Goal: Transaction & Acquisition: Obtain resource

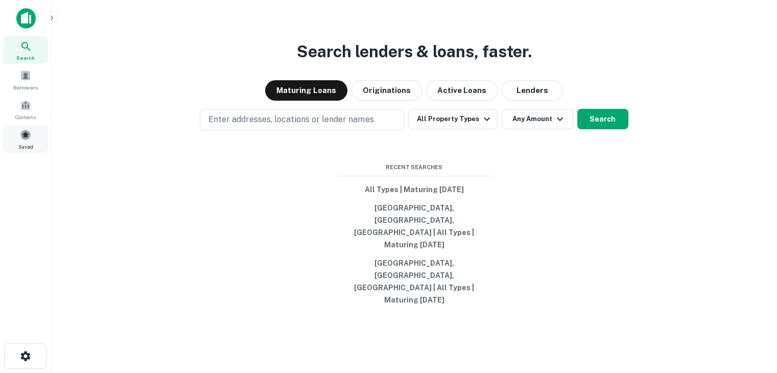
click at [17, 143] on div "Saved" at bounding box center [25, 139] width 45 height 28
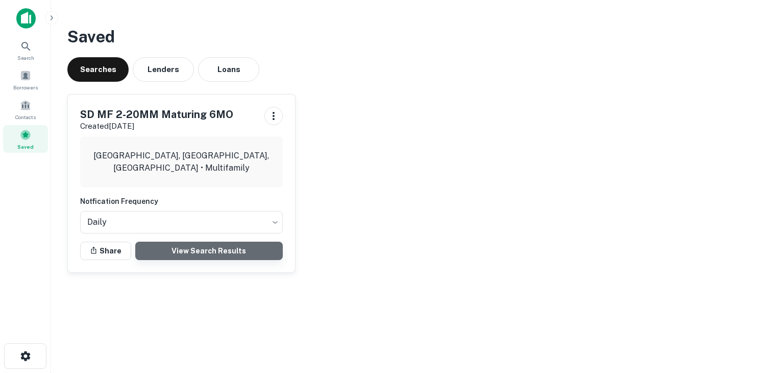
click at [198, 250] on link "View Search Results" at bounding box center [209, 250] width 148 height 18
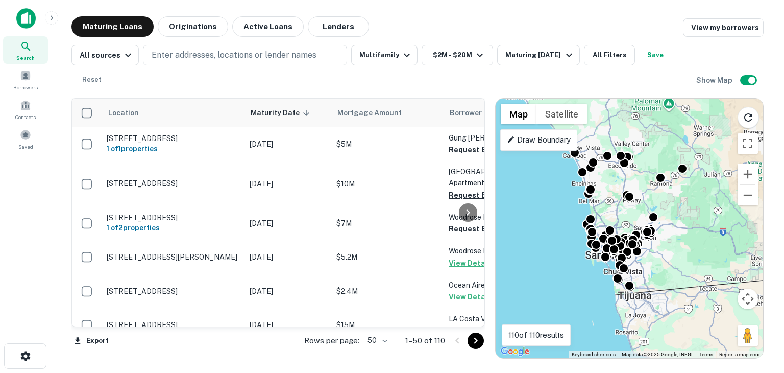
click at [277, 108] on span "Maturity Date sorted descending" at bounding box center [282, 113] width 62 height 12
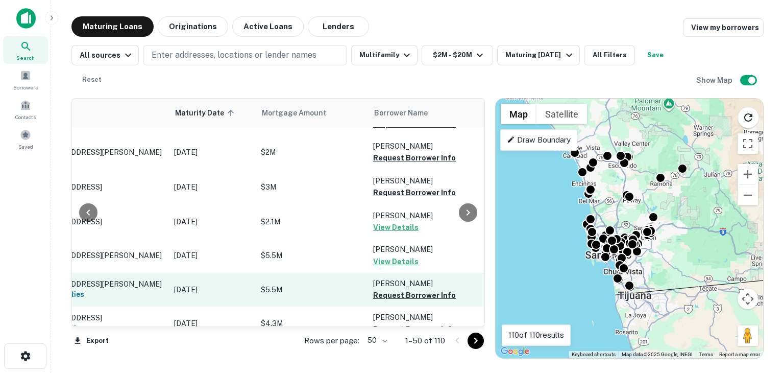
scroll to position [1663, 76]
click at [409, 289] on button "Request Borrower Info" at bounding box center [414, 295] width 83 height 12
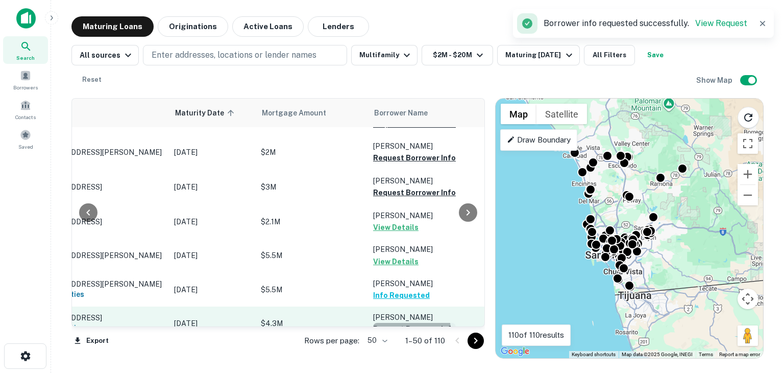
click at [405, 323] on button "Request Borrower Info" at bounding box center [414, 329] width 83 height 12
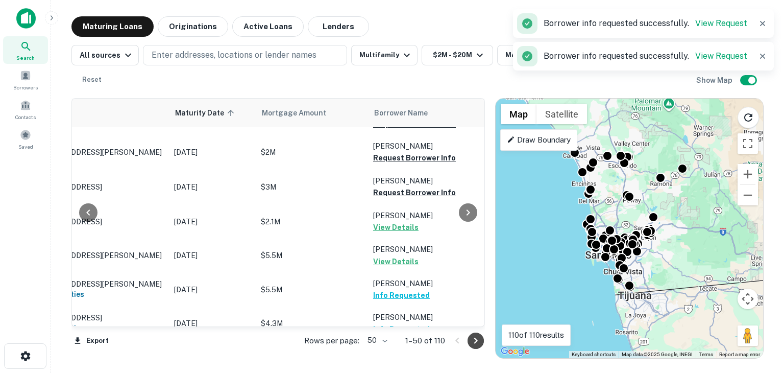
click at [477, 337] on icon "Go to next page" at bounding box center [476, 340] width 12 height 12
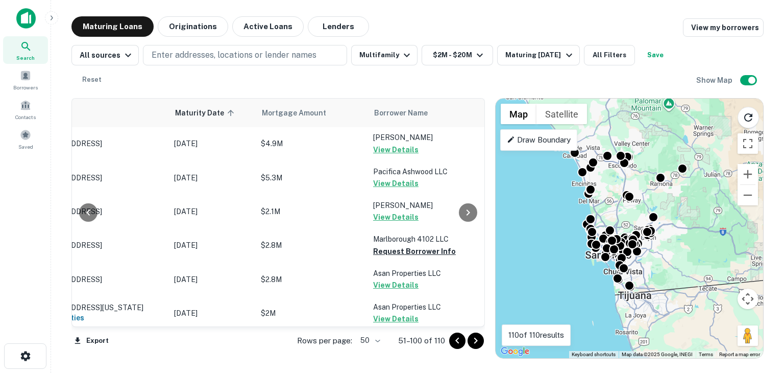
scroll to position [104, 76]
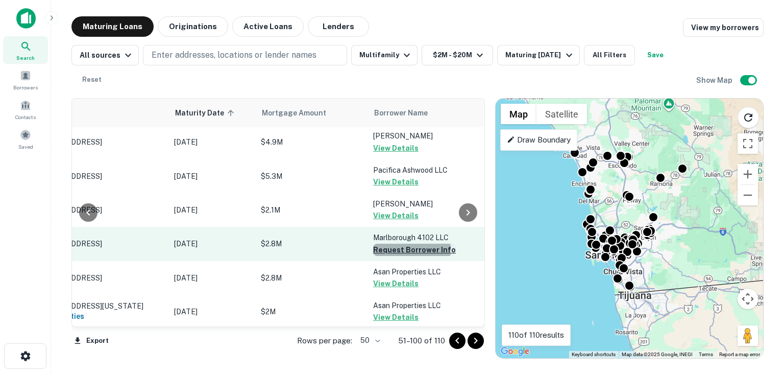
click at [396, 249] on button "Request Borrower Info" at bounding box center [414, 250] width 83 height 12
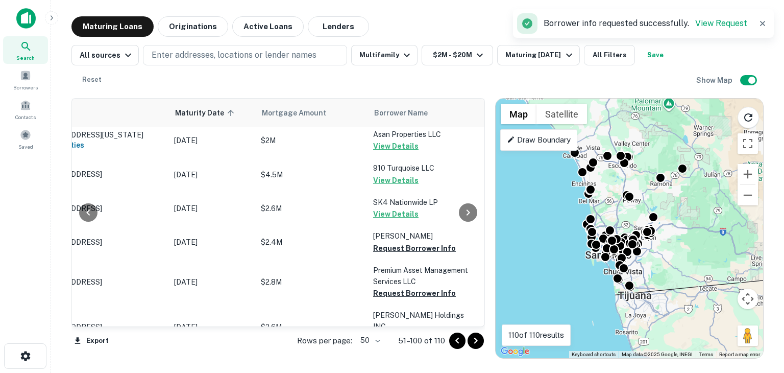
scroll to position [275, 76]
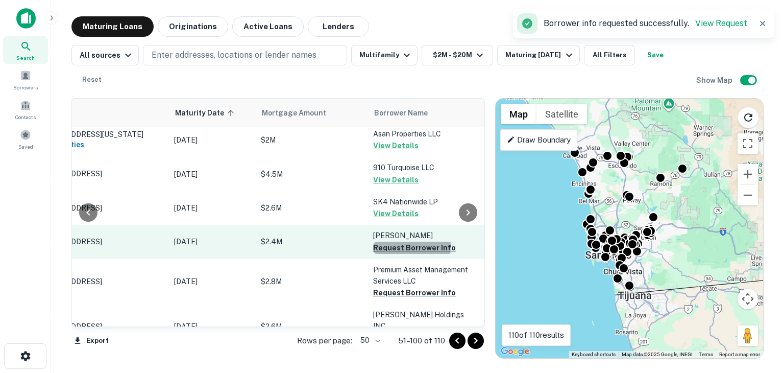
click at [394, 246] on button "Request Borrower Info" at bounding box center [414, 247] width 83 height 12
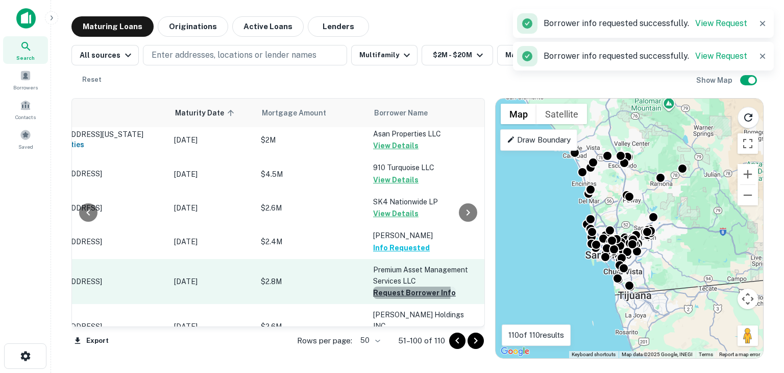
click at [391, 291] on button "Request Borrower Info" at bounding box center [414, 292] width 83 height 12
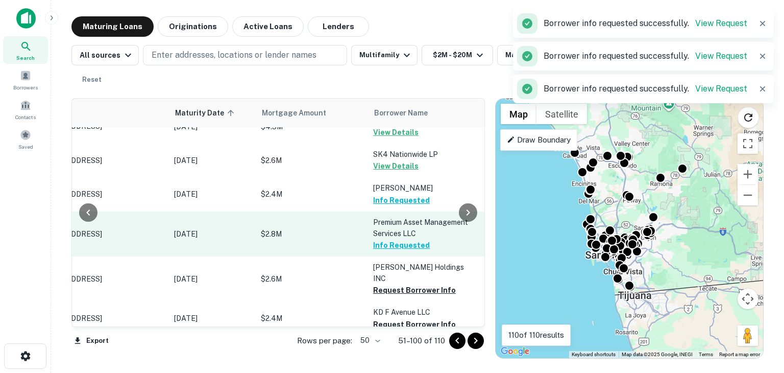
scroll to position [351, 76]
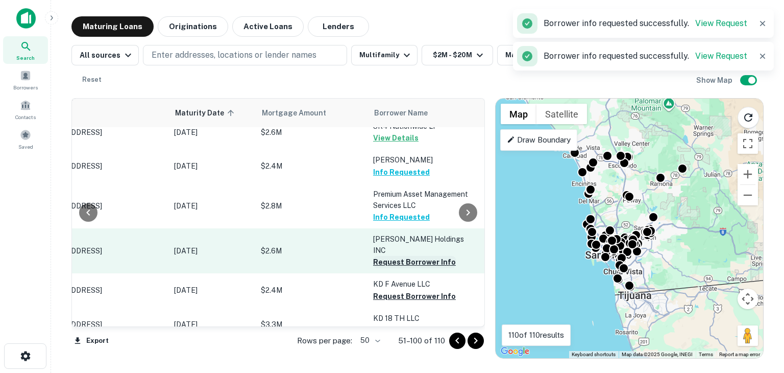
click at [391, 256] on button "Request Borrower Info" at bounding box center [414, 262] width 83 height 12
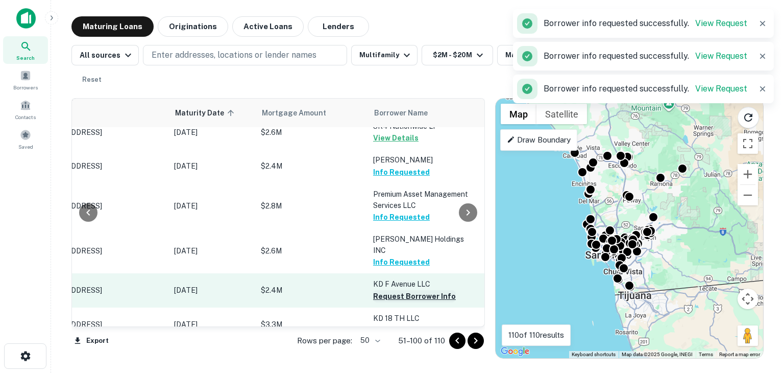
click at [392, 290] on button "Request Borrower Info" at bounding box center [414, 296] width 83 height 12
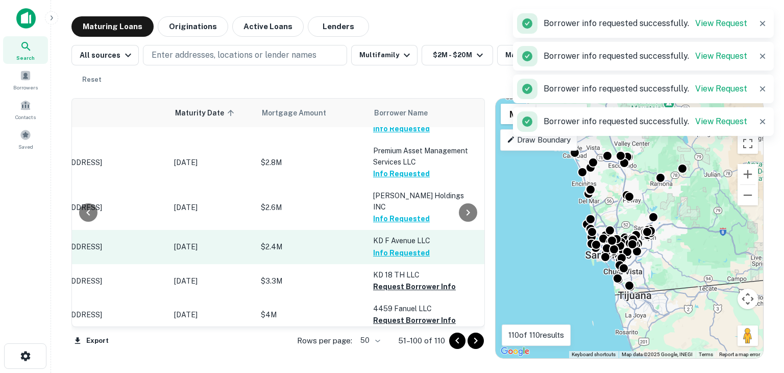
scroll to position [396, 76]
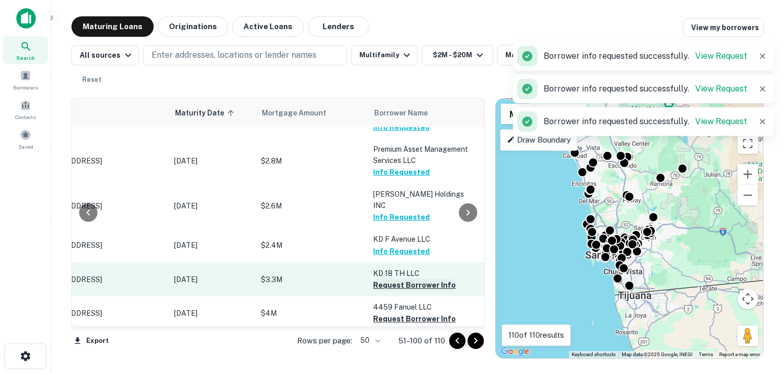
click at [384, 279] on button "Request Borrower Info" at bounding box center [414, 285] width 83 height 12
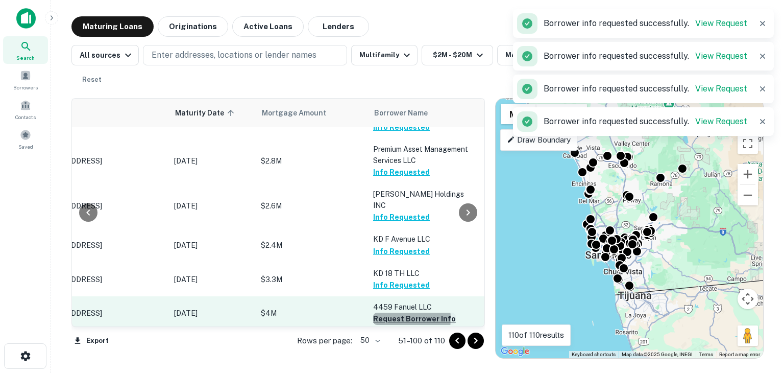
click at [390, 312] on button "Request Borrower Info" at bounding box center [414, 318] width 83 height 12
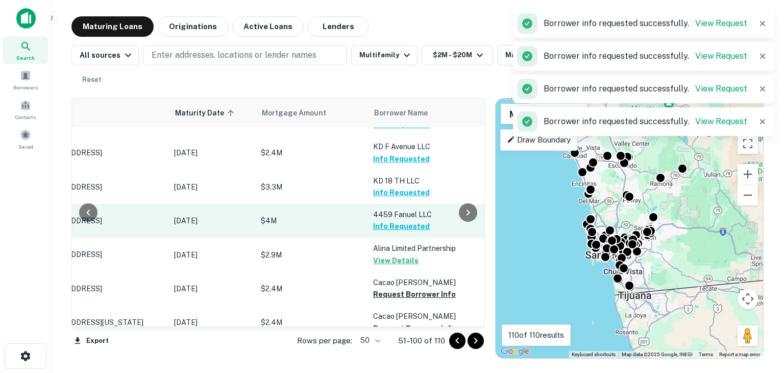
scroll to position [494, 76]
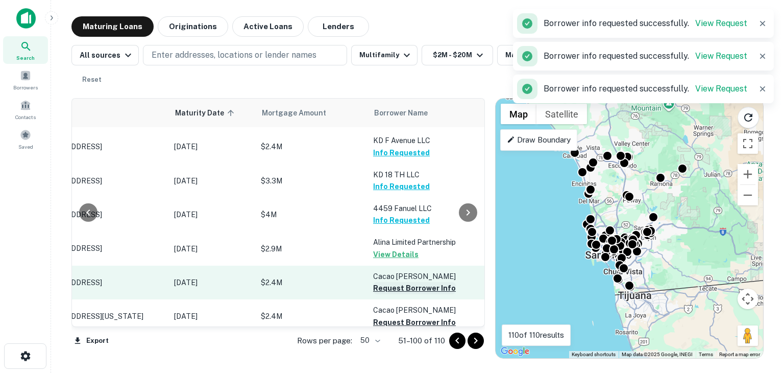
click at [385, 282] on button "Request Borrower Info" at bounding box center [414, 288] width 83 height 12
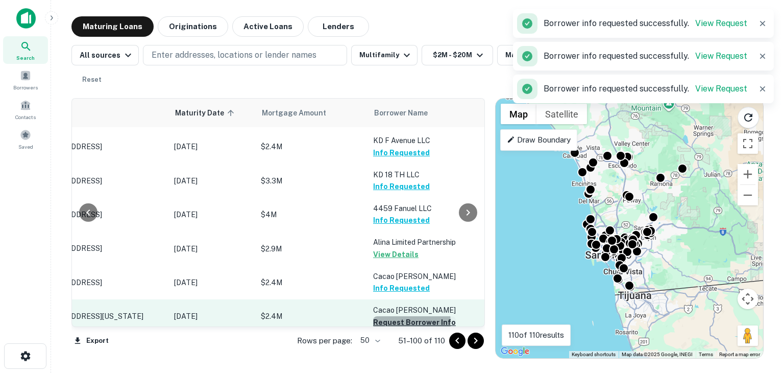
click at [386, 316] on button "Request Borrower Info" at bounding box center [414, 322] width 83 height 12
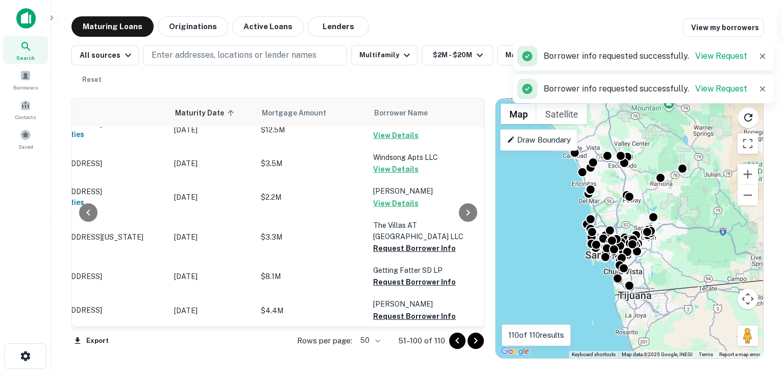
scroll to position [715, 76]
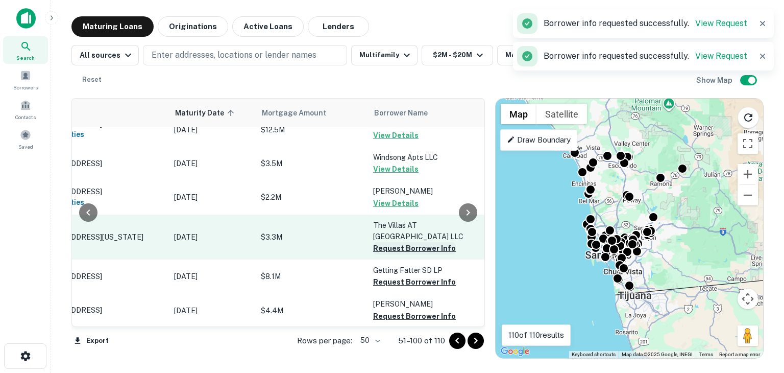
click at [392, 242] on button "Request Borrower Info" at bounding box center [414, 248] width 83 height 12
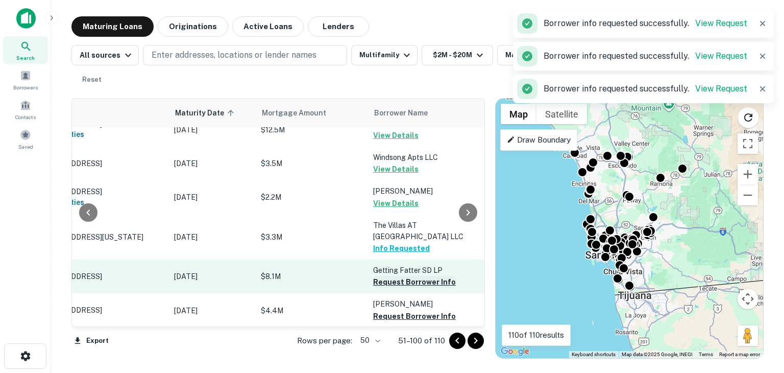
click at [392, 276] on button "Request Borrower Info" at bounding box center [414, 282] width 83 height 12
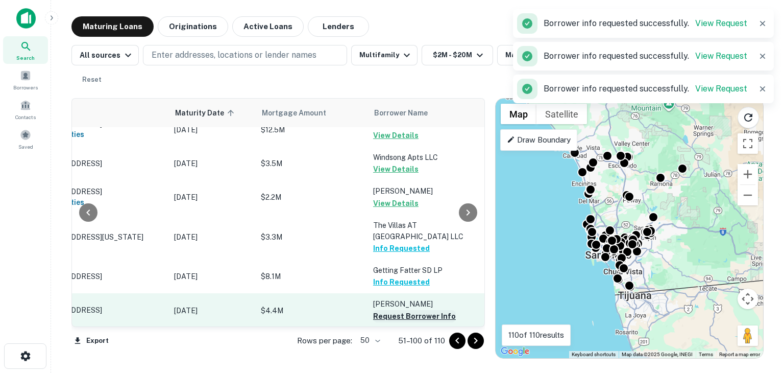
click at [389, 310] on button "Request Borrower Info" at bounding box center [414, 316] width 83 height 12
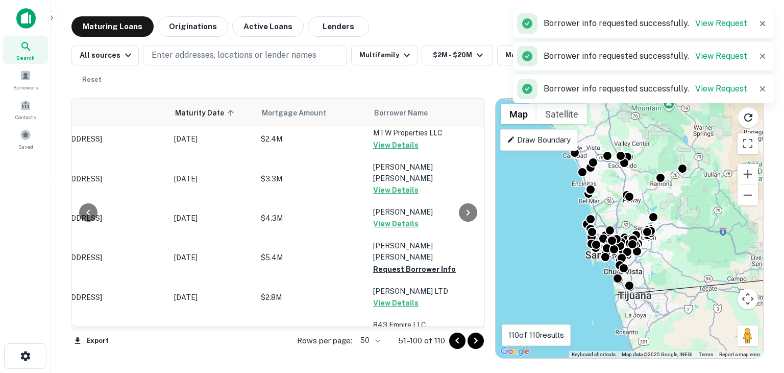
scroll to position [955, 76]
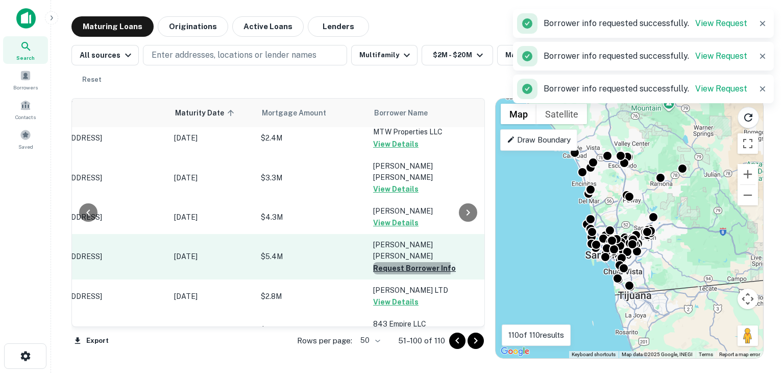
click at [390, 262] on button "Request Borrower Info" at bounding box center [414, 268] width 83 height 12
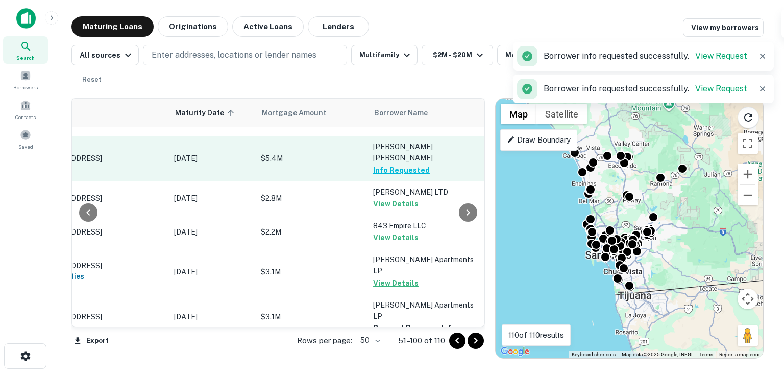
scroll to position [1063, 76]
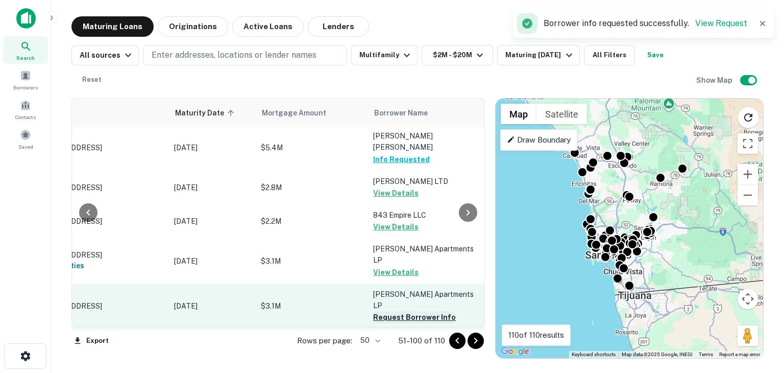
click at [395, 311] on button "Request Borrower Info" at bounding box center [414, 317] width 83 height 12
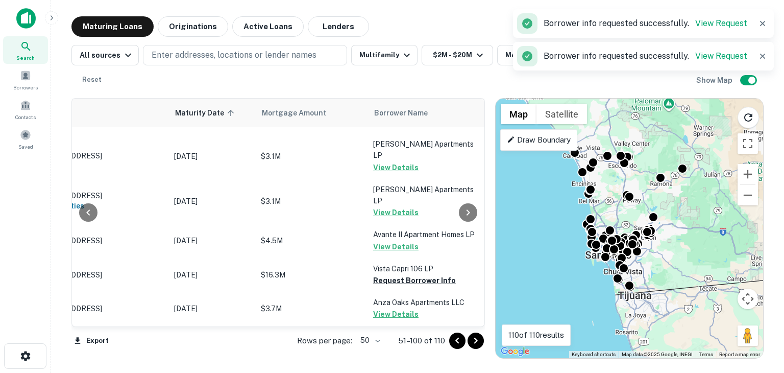
scroll to position [1170, 76]
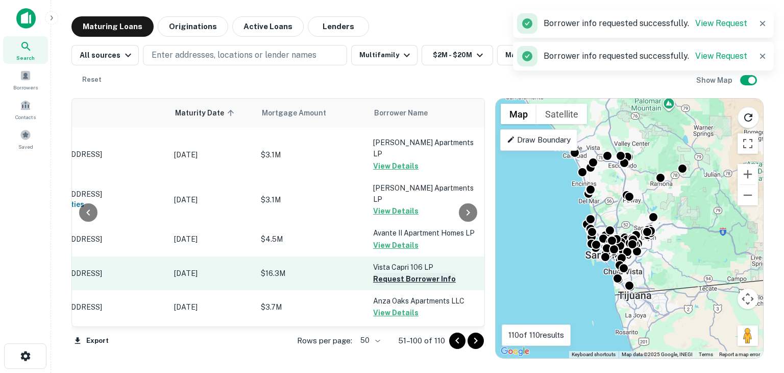
click at [390, 273] on button "Request Borrower Info" at bounding box center [414, 279] width 83 height 12
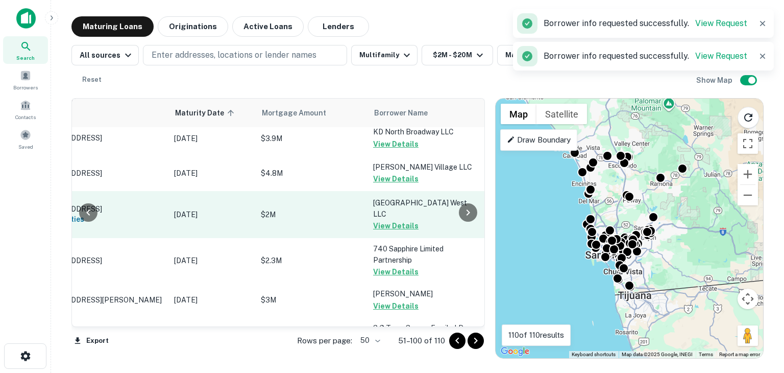
scroll to position [1542, 76]
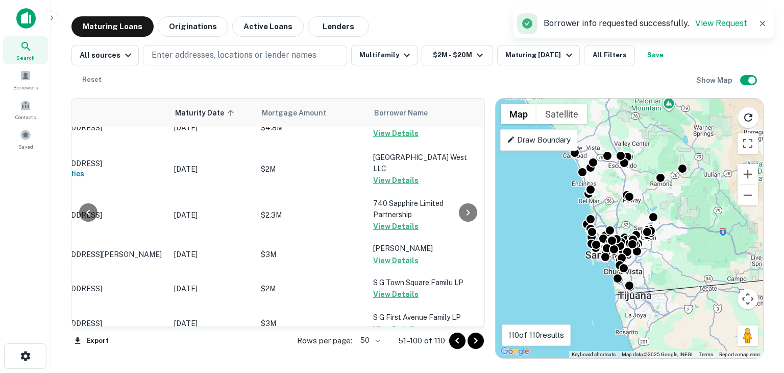
click at [474, 341] on icon "Go to next page" at bounding box center [476, 340] width 12 height 12
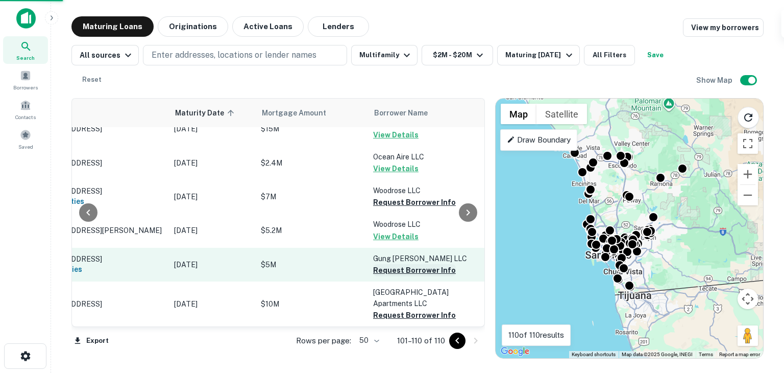
scroll to position [160, 76]
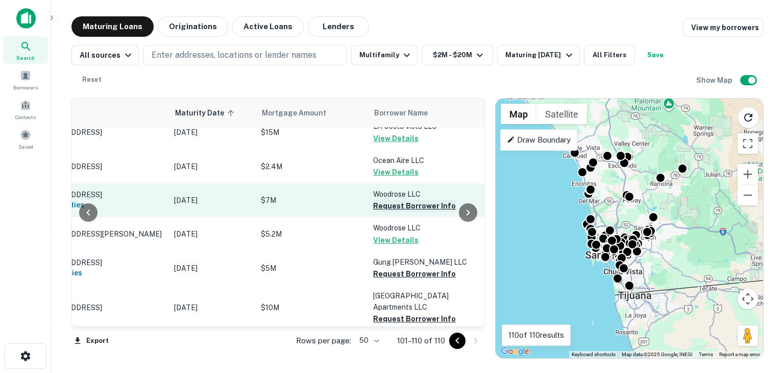
click at [399, 200] on button "Request Borrower Info" at bounding box center [414, 206] width 83 height 12
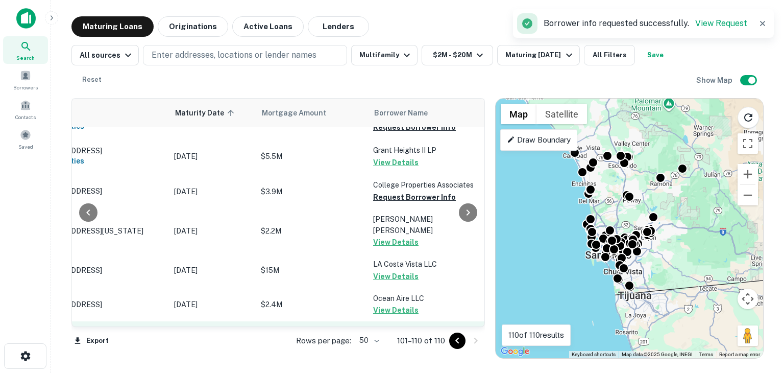
scroll to position [0, 76]
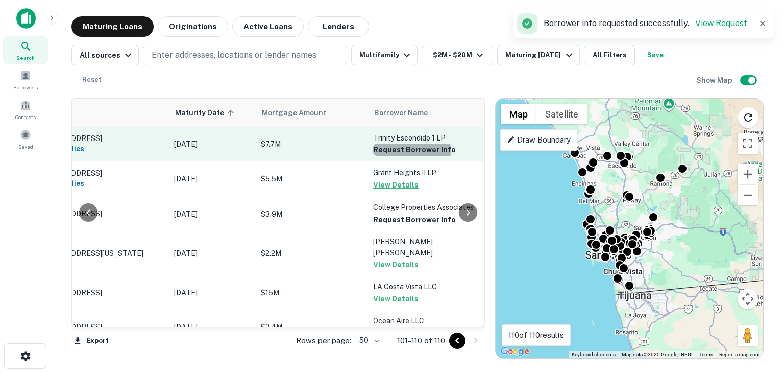
click at [400, 151] on button "Request Borrower Info" at bounding box center [414, 149] width 83 height 12
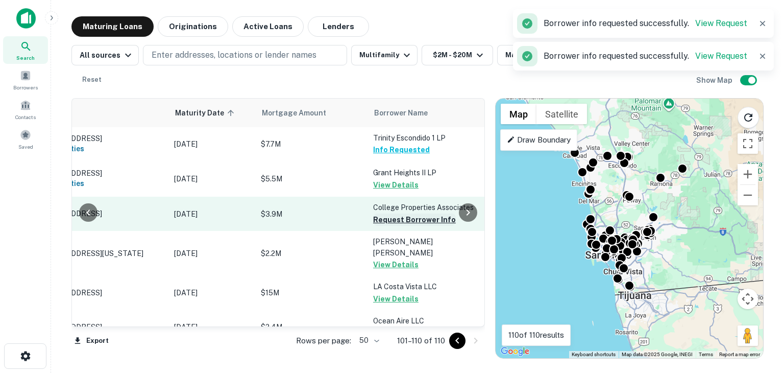
click at [396, 217] on button "Request Borrower Info" at bounding box center [414, 219] width 83 height 12
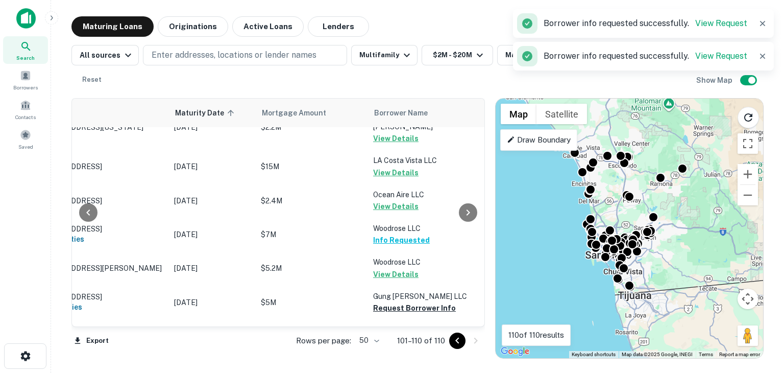
scroll to position [160, 76]
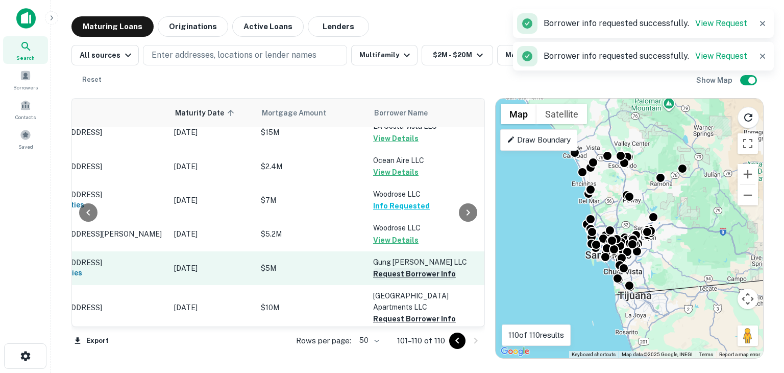
click at [396, 268] on button "Request Borrower Info" at bounding box center [414, 274] width 83 height 12
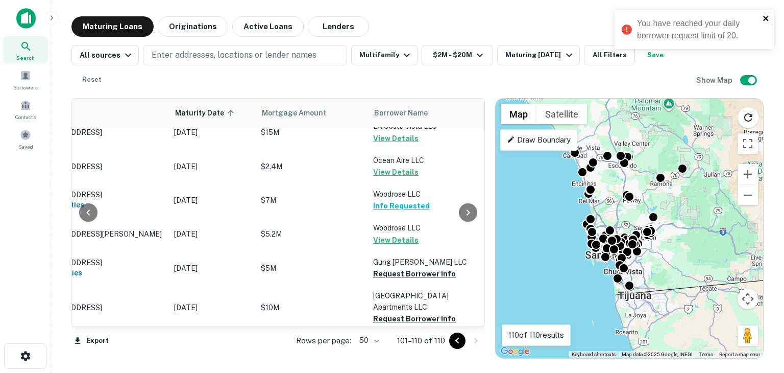
click at [763, 15] on icon "close" at bounding box center [766, 18] width 7 height 8
